Goal: Task Accomplishment & Management: Use online tool/utility

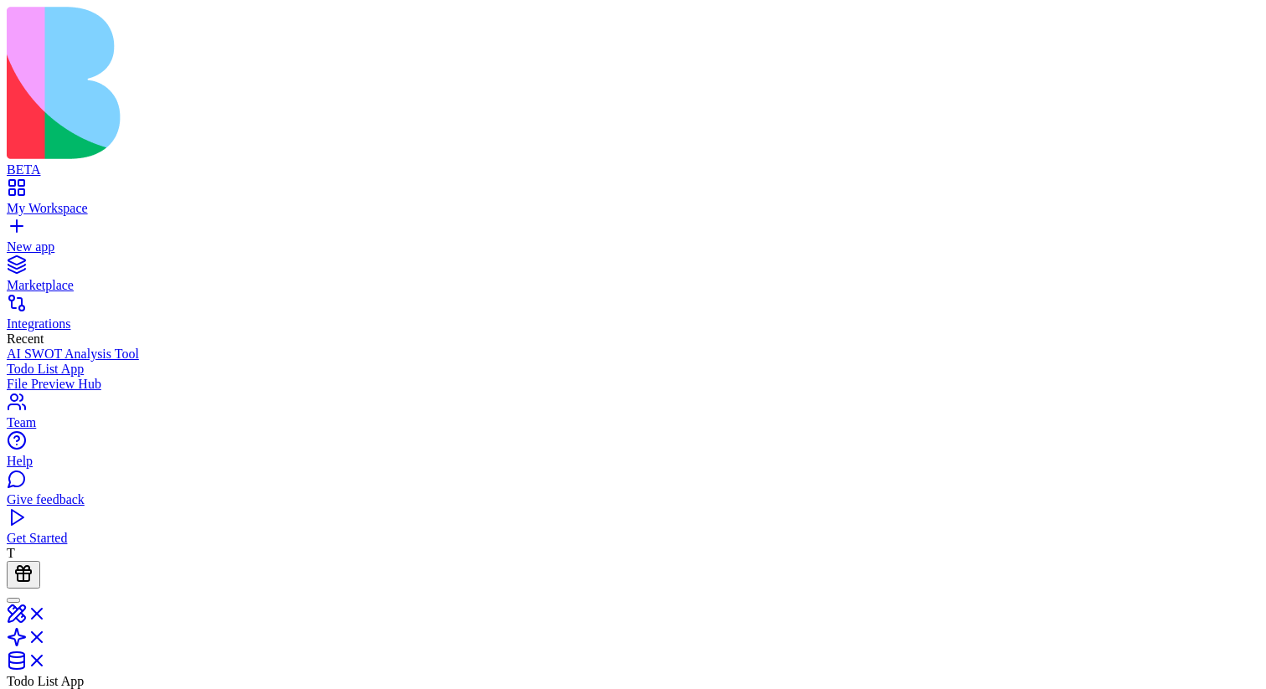
click at [149, 377] on div "File Preview Hub" at bounding box center [633, 384] width 1252 height 15
click at [70, 347] on div "AI SWOT Analysis Tool" at bounding box center [633, 354] width 1252 height 15
click at [76, 362] on div "Todo List App" at bounding box center [633, 369] width 1252 height 15
click at [122, 301] on link "Integrations" at bounding box center [633, 316] width 1252 height 30
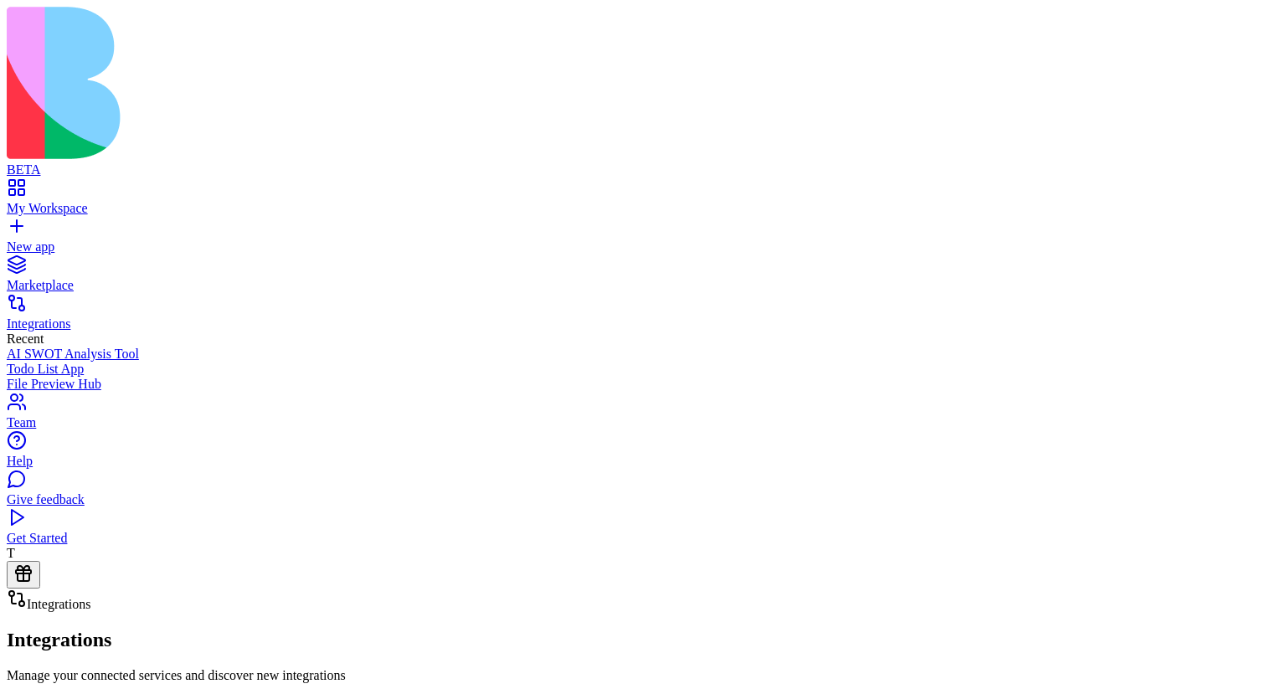
click at [127, 347] on div "AI SWOT Analysis Tool" at bounding box center [633, 354] width 1252 height 15
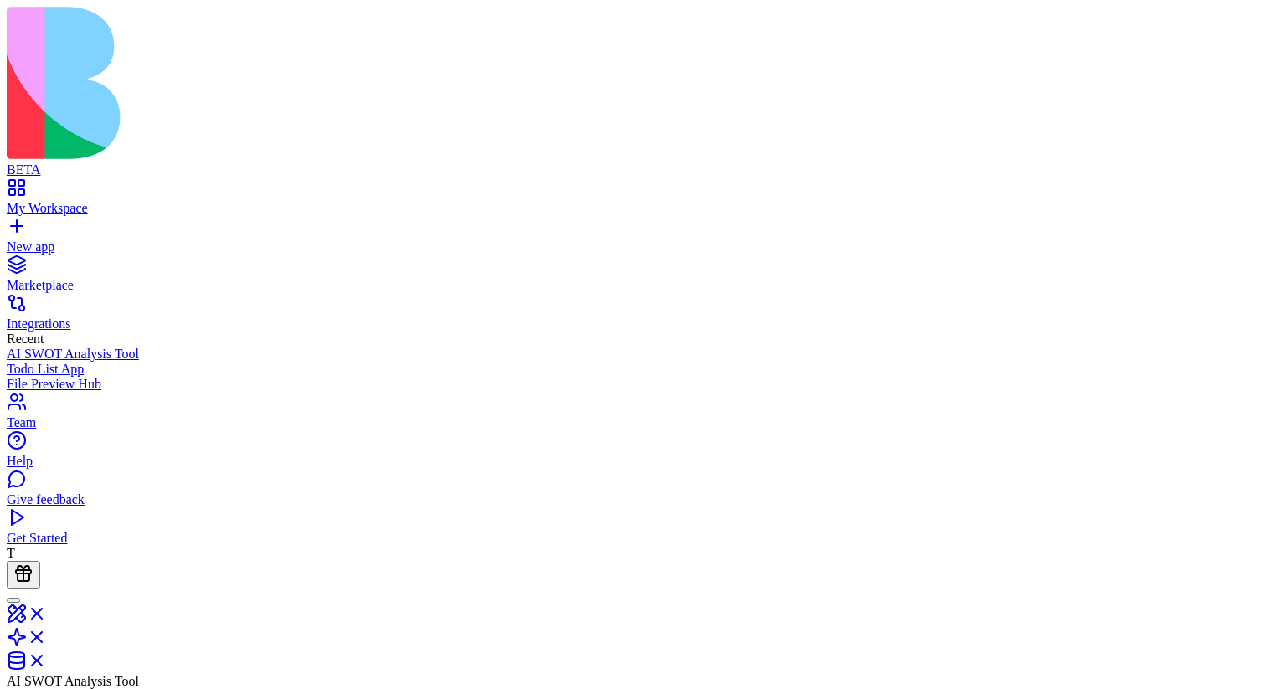
click at [145, 362] on div "Todo List App" at bounding box center [633, 369] width 1252 height 15
click at [150, 362] on div "Todo List App" at bounding box center [633, 369] width 1252 height 15
click at [158, 347] on div "AI SWOT Analysis Tool" at bounding box center [633, 354] width 1252 height 15
click at [170, 347] on div "AI SWOT Analysis Tool" at bounding box center [633, 354] width 1252 height 15
click at [177, 377] on div "File Preview Hub" at bounding box center [633, 384] width 1252 height 15
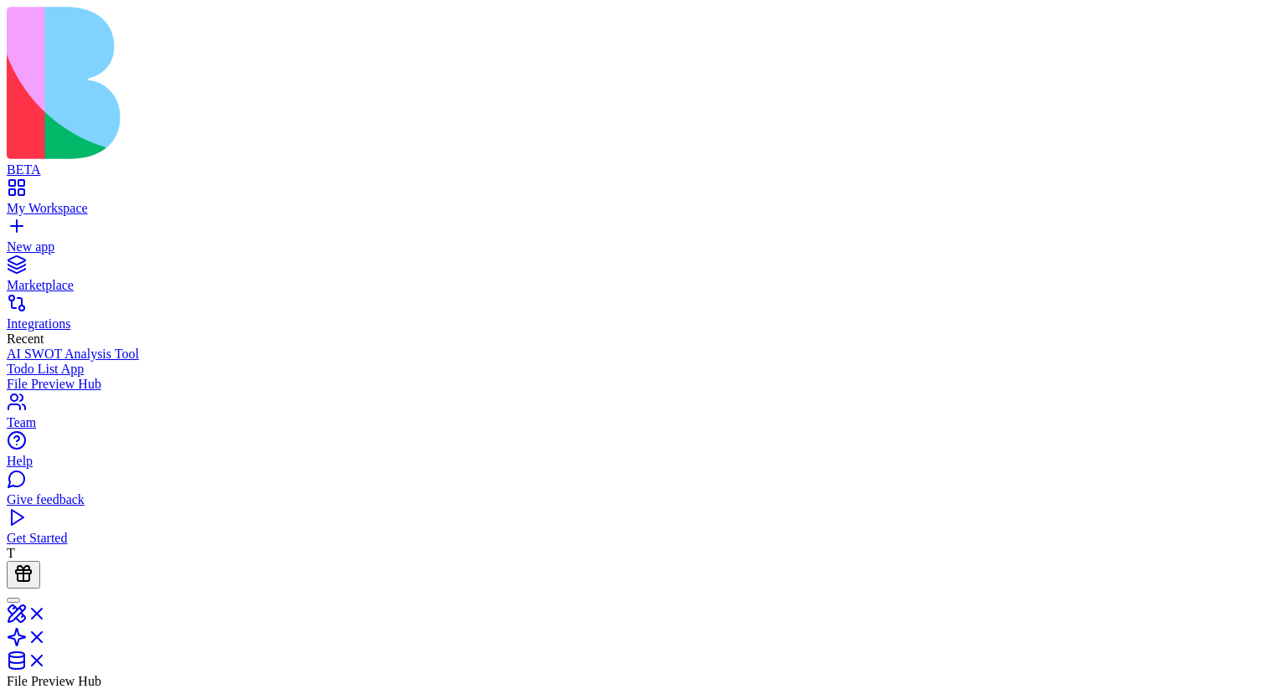
click at [114, 347] on div "AI SWOT Analysis Tool" at bounding box center [633, 354] width 1252 height 15
click at [131, 377] on div "File Preview Hub" at bounding box center [633, 384] width 1252 height 15
click at [65, 362] on div "Todo List App" at bounding box center [633, 369] width 1252 height 15
click at [169, 362] on div "Todo List App" at bounding box center [633, 369] width 1252 height 15
click at [176, 377] on div "File Preview Hub" at bounding box center [633, 384] width 1252 height 15
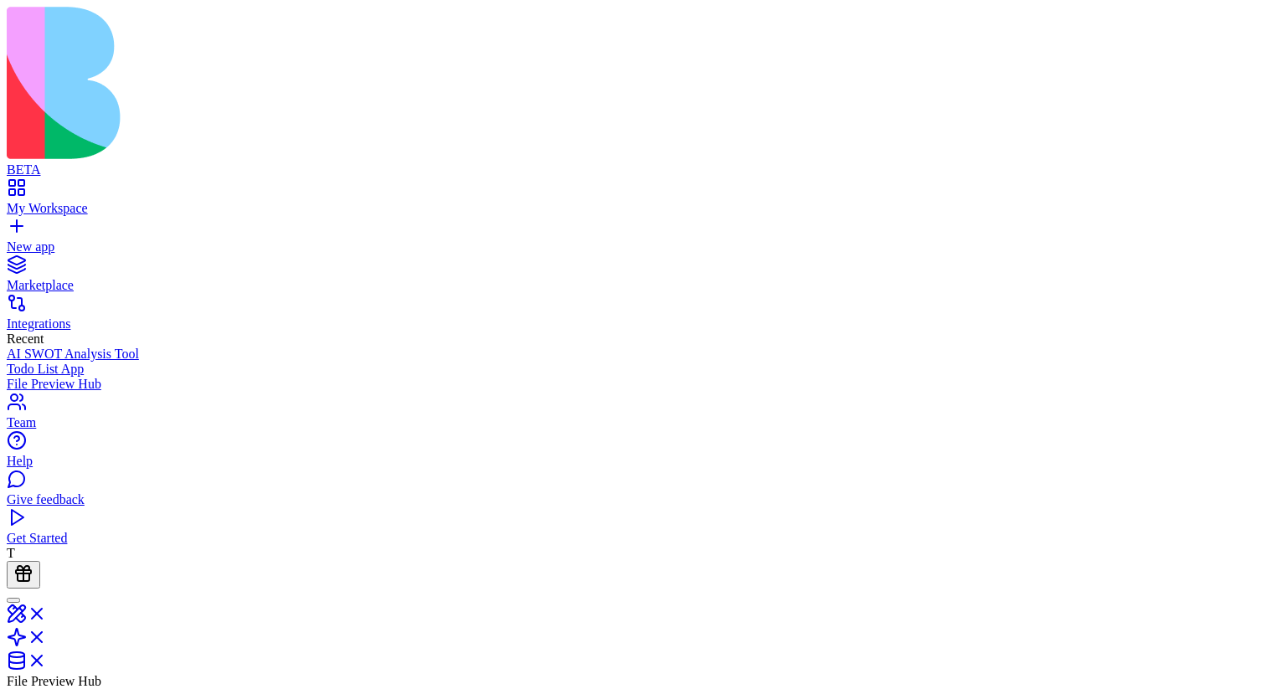
click at [157, 347] on div "AI SWOT Analysis Tool" at bounding box center [633, 354] width 1252 height 15
click at [132, 362] on div "Todo List App" at bounding box center [633, 369] width 1252 height 15
click at [90, 347] on div "AI SWOT Analysis Tool" at bounding box center [633, 354] width 1252 height 15
click at [113, 377] on link "File Preview Hub" at bounding box center [633, 384] width 1252 height 15
click at [141, 347] on div "AI SWOT Analysis Tool" at bounding box center [633, 354] width 1252 height 15
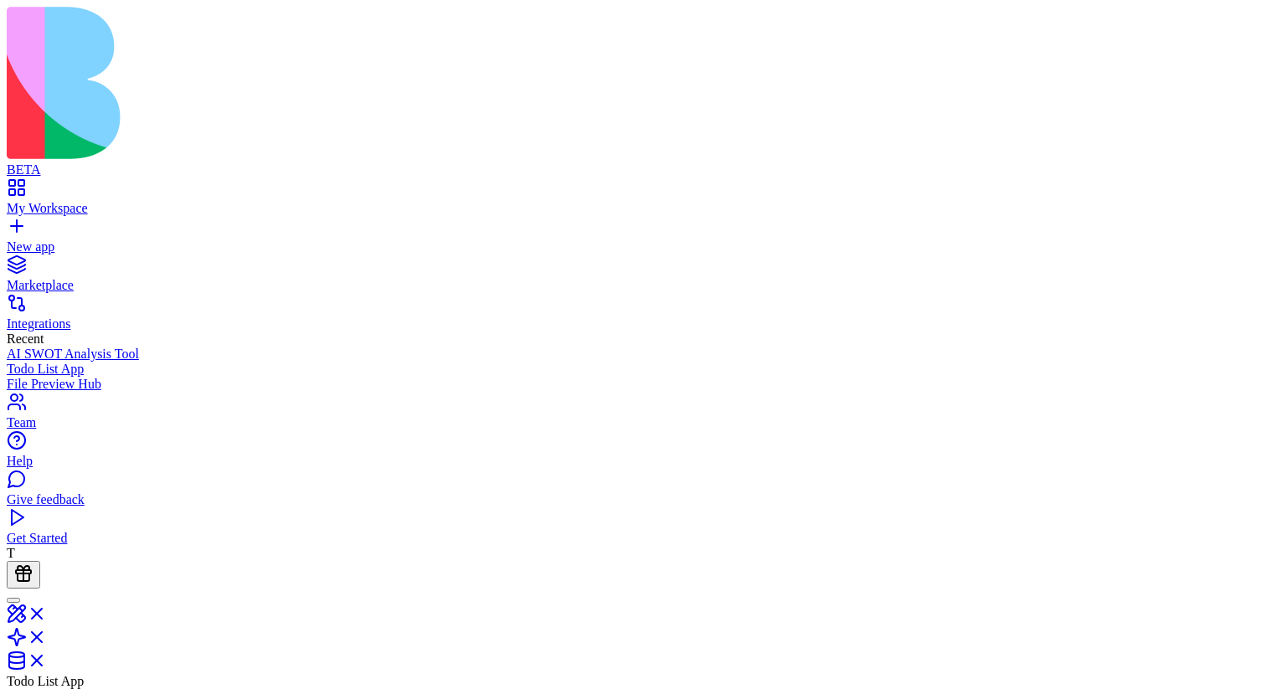
click at [122, 362] on div "Todo List App" at bounding box center [633, 369] width 1252 height 15
click at [119, 347] on div "AI SWOT Analysis Tool" at bounding box center [633, 354] width 1252 height 15
click at [93, 362] on div "Todo List App" at bounding box center [633, 369] width 1252 height 15
click at [116, 347] on link "AI SWOT Analysis Tool" at bounding box center [633, 354] width 1252 height 15
click at [157, 362] on div "Todo List App" at bounding box center [633, 369] width 1252 height 15
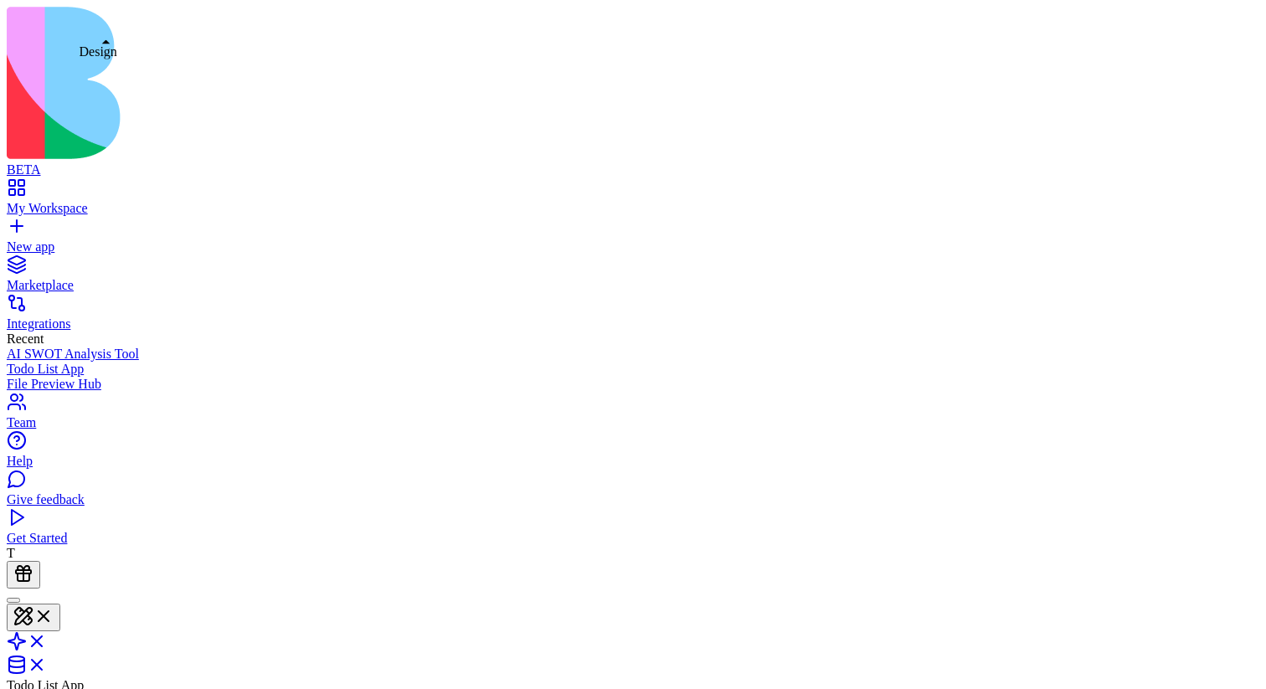
click at [60, 604] on button at bounding box center [34, 618] width 54 height 28
click at [110, 347] on div "AI SWOT Analysis Tool" at bounding box center [633, 354] width 1252 height 15
click at [192, 362] on div "Todo List App" at bounding box center [633, 369] width 1252 height 15
click at [182, 377] on div "File Preview Hub" at bounding box center [633, 384] width 1252 height 15
click at [47, 612] on link at bounding box center [27, 619] width 40 height 14
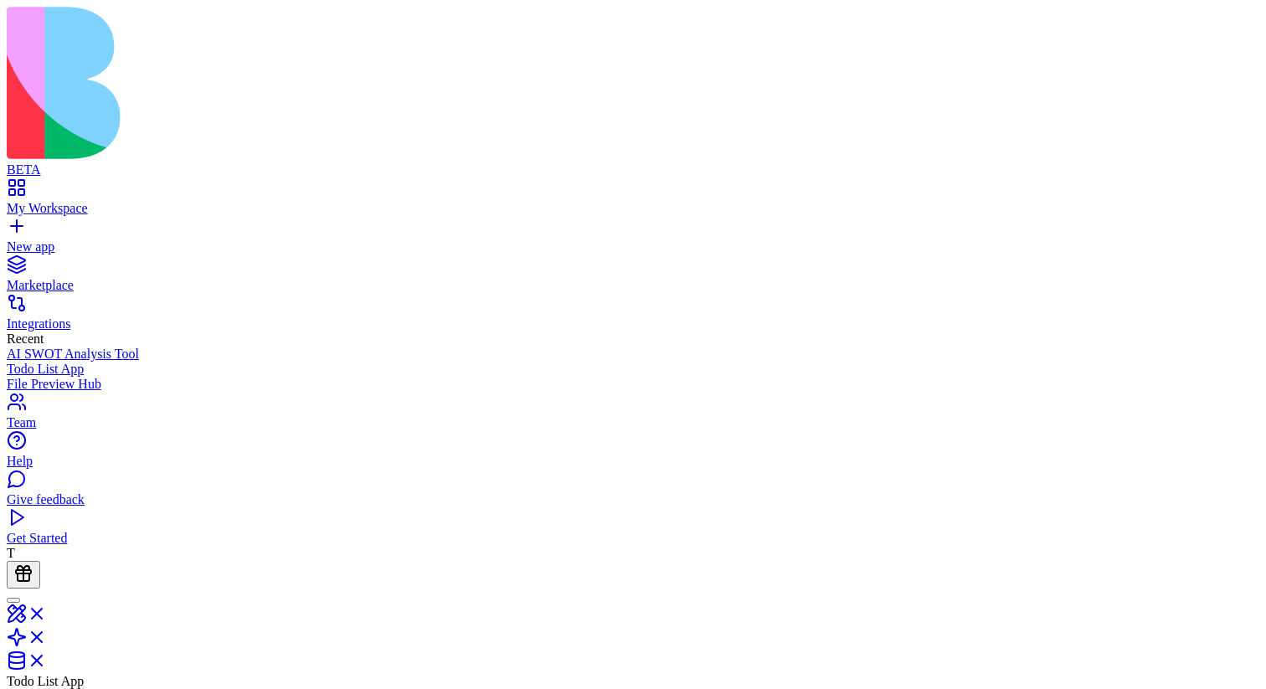
click at [47, 612] on link at bounding box center [27, 619] width 40 height 14
click at [13, 600] on div at bounding box center [13, 600] width 0 height 0
click at [33, 591] on div at bounding box center [23, 602] width 20 height 23
click at [60, 604] on button at bounding box center [34, 618] width 54 height 28
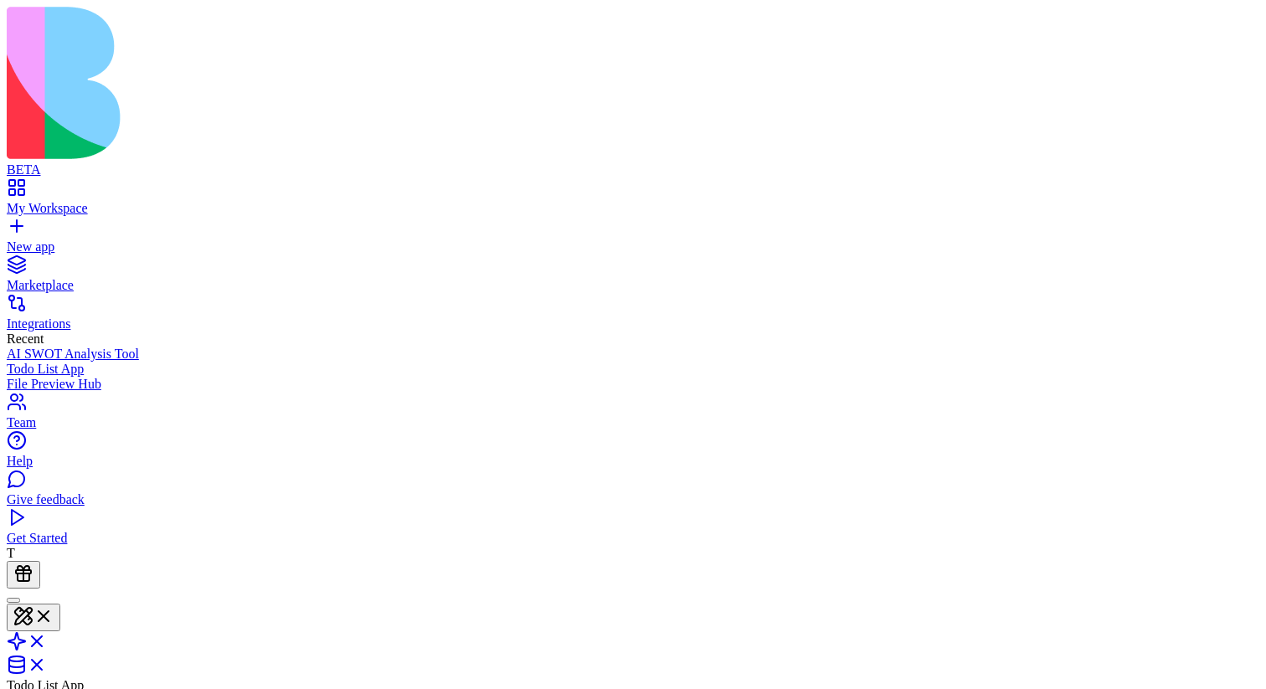
click at [138, 377] on link "File Preview Hub" at bounding box center [633, 384] width 1252 height 15
click at [107, 377] on div "File Preview Hub" at bounding box center [633, 384] width 1252 height 15
click at [93, 347] on div "AI SWOT Analysis Tool" at bounding box center [633, 354] width 1252 height 15
click at [88, 377] on link "File Preview Hub" at bounding box center [633, 384] width 1252 height 15
click at [116, 362] on link "Todo List App" at bounding box center [633, 369] width 1252 height 15
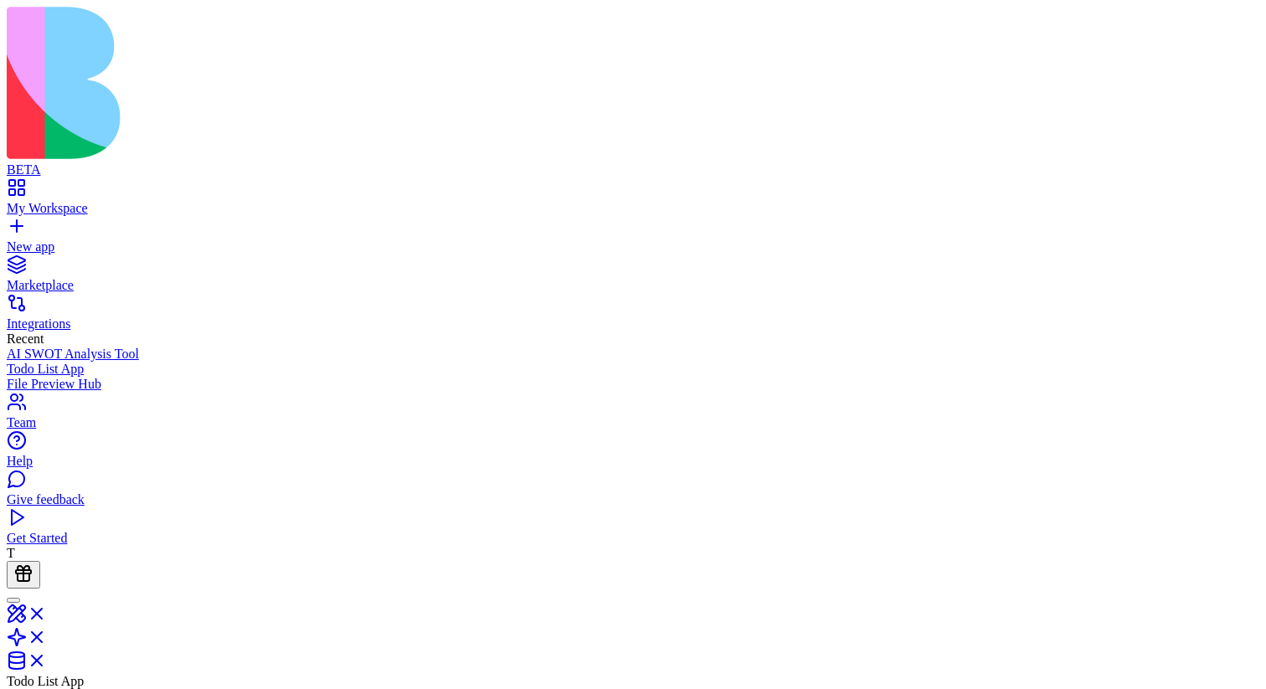
click at [60, 301] on link "Integrations" at bounding box center [633, 316] width 1252 height 30
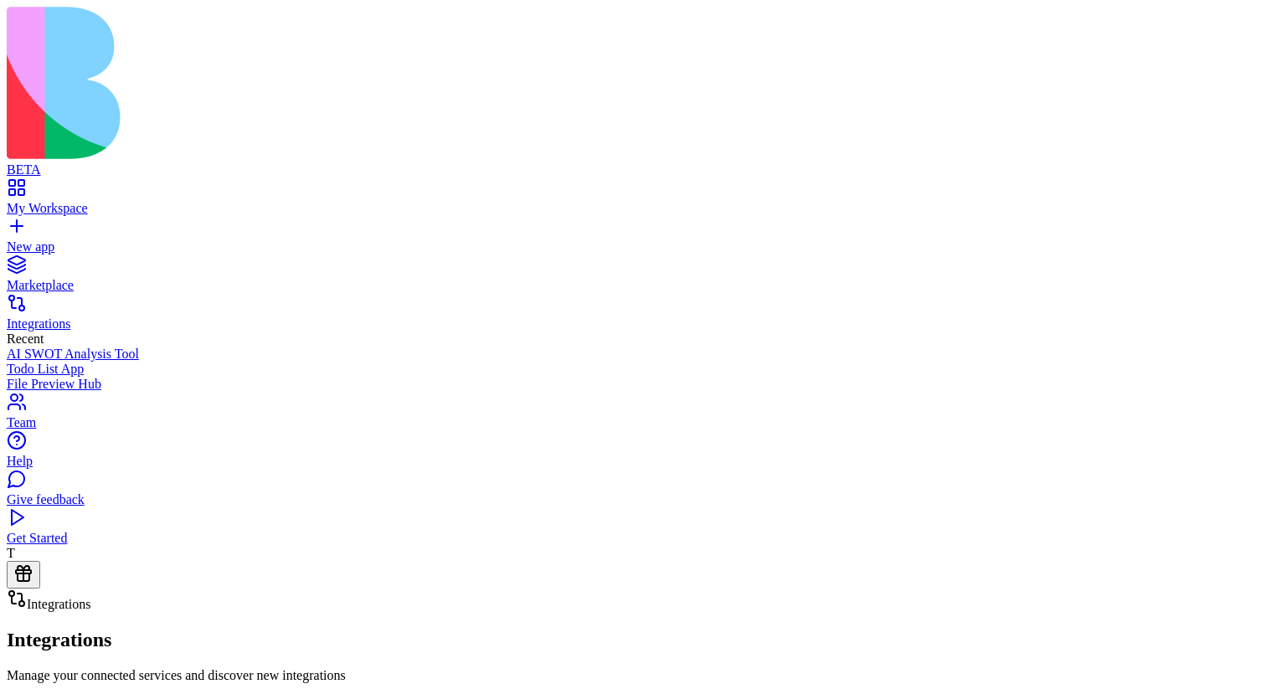
click at [93, 278] on div "Marketplace" at bounding box center [633, 285] width 1252 height 15
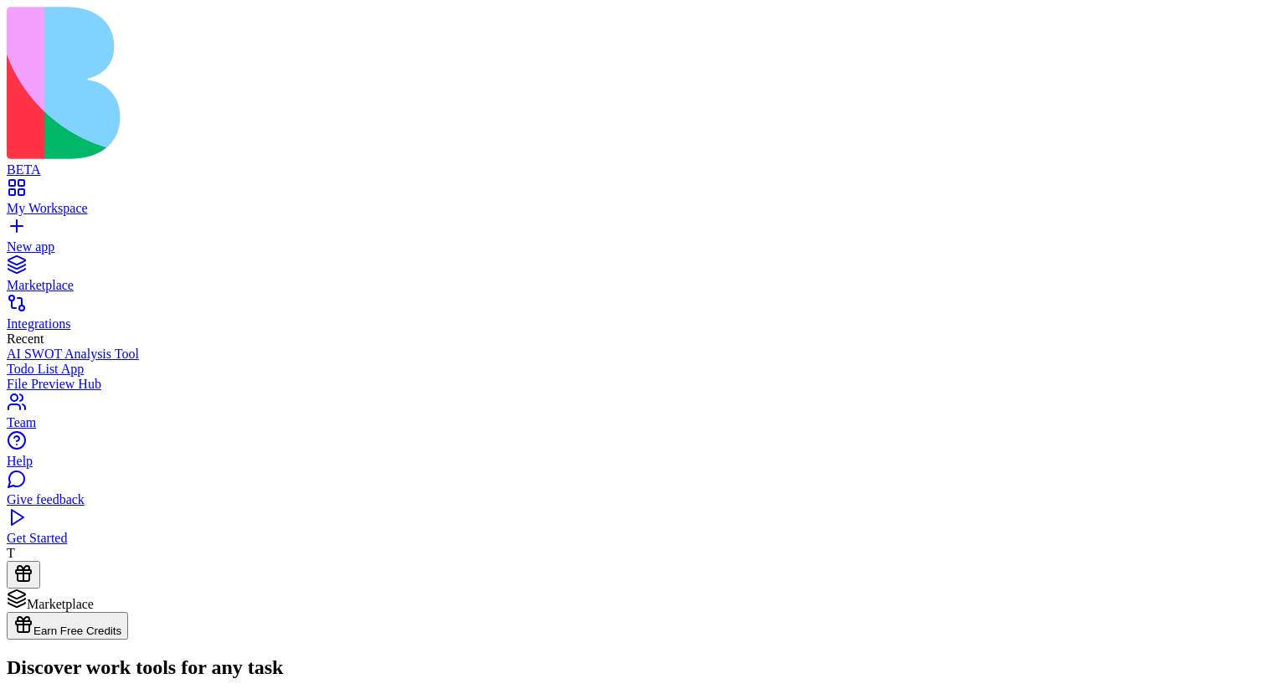
click at [171, 239] on div "New app" at bounding box center [633, 246] width 1252 height 15
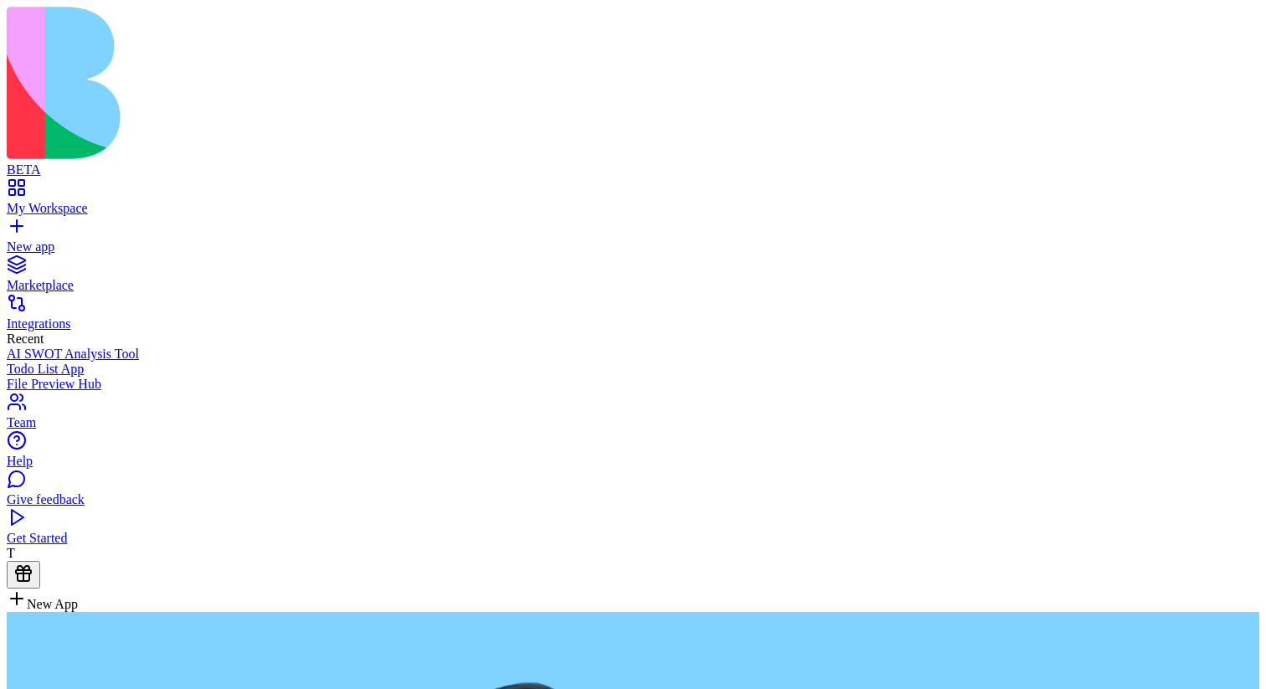
click at [163, 201] on div "My Workspace" at bounding box center [633, 208] width 1252 height 15
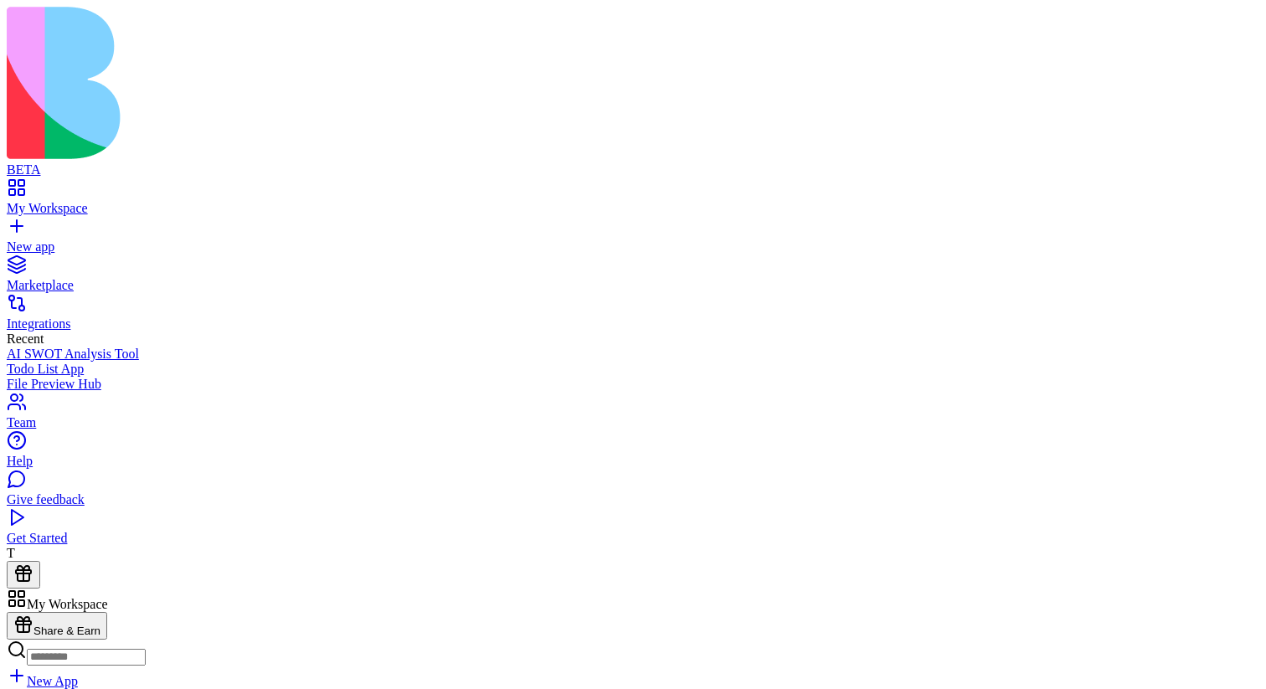
click at [133, 347] on div "AI SWOT Analysis Tool" at bounding box center [633, 354] width 1252 height 15
click at [47, 659] on link at bounding box center [27, 666] width 40 height 14
click at [47, 612] on link at bounding box center [27, 619] width 40 height 14
click at [38, 186] on link "My Workspace" at bounding box center [633, 201] width 1252 height 30
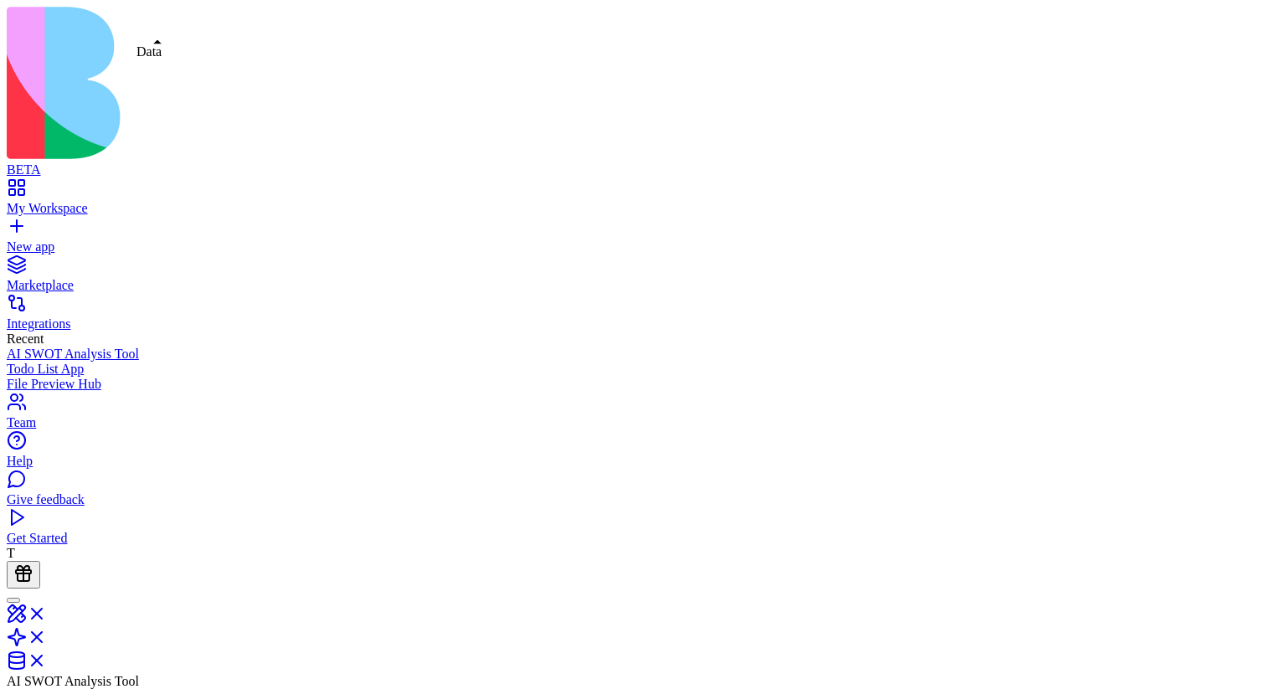
click at [47, 659] on link at bounding box center [27, 666] width 40 height 14
click at [164, 362] on link "Todo List App" at bounding box center [633, 369] width 1252 height 15
click at [164, 347] on link "AI SWOT Analysis Tool" at bounding box center [633, 354] width 1252 height 15
click at [175, 347] on div "AI SWOT Analysis Tool" at bounding box center [633, 354] width 1252 height 15
click at [47, 659] on link at bounding box center [27, 666] width 40 height 14
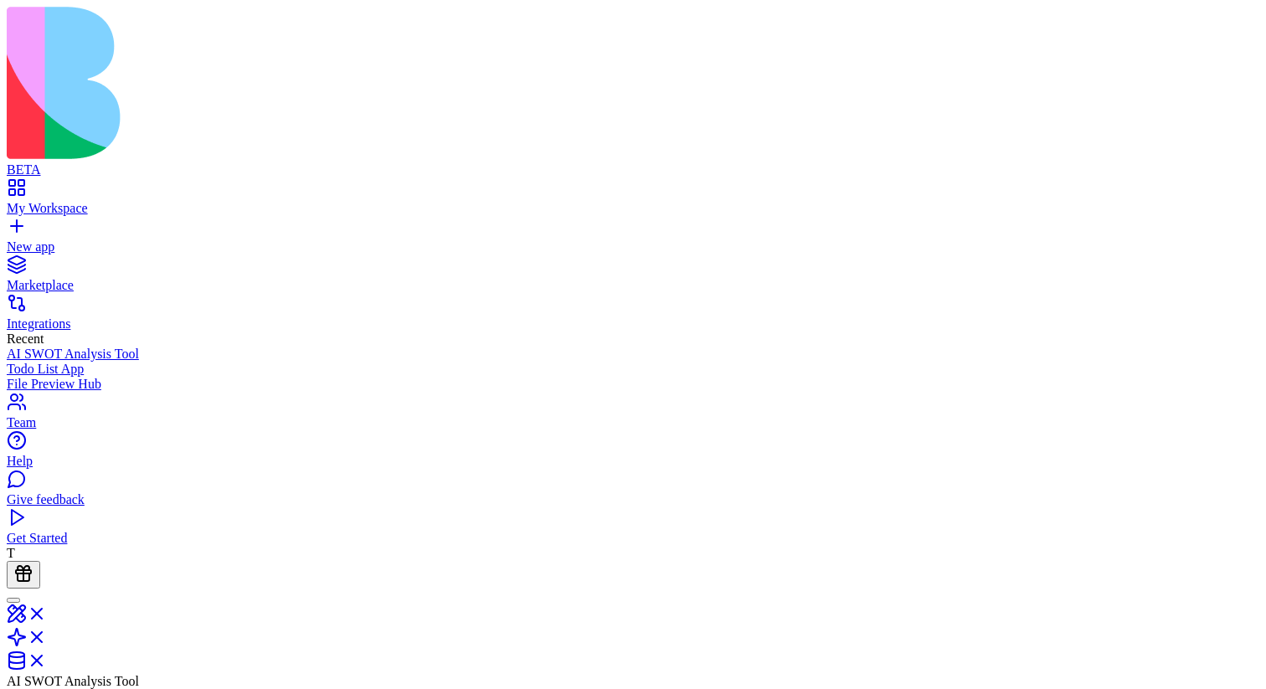
click at [47, 659] on link at bounding box center [27, 666] width 40 height 14
click at [47, 640] on link at bounding box center [27, 647] width 40 height 14
click at [47, 659] on link at bounding box center [27, 666] width 40 height 14
